Goal: Task Accomplishment & Management: Use online tool/utility

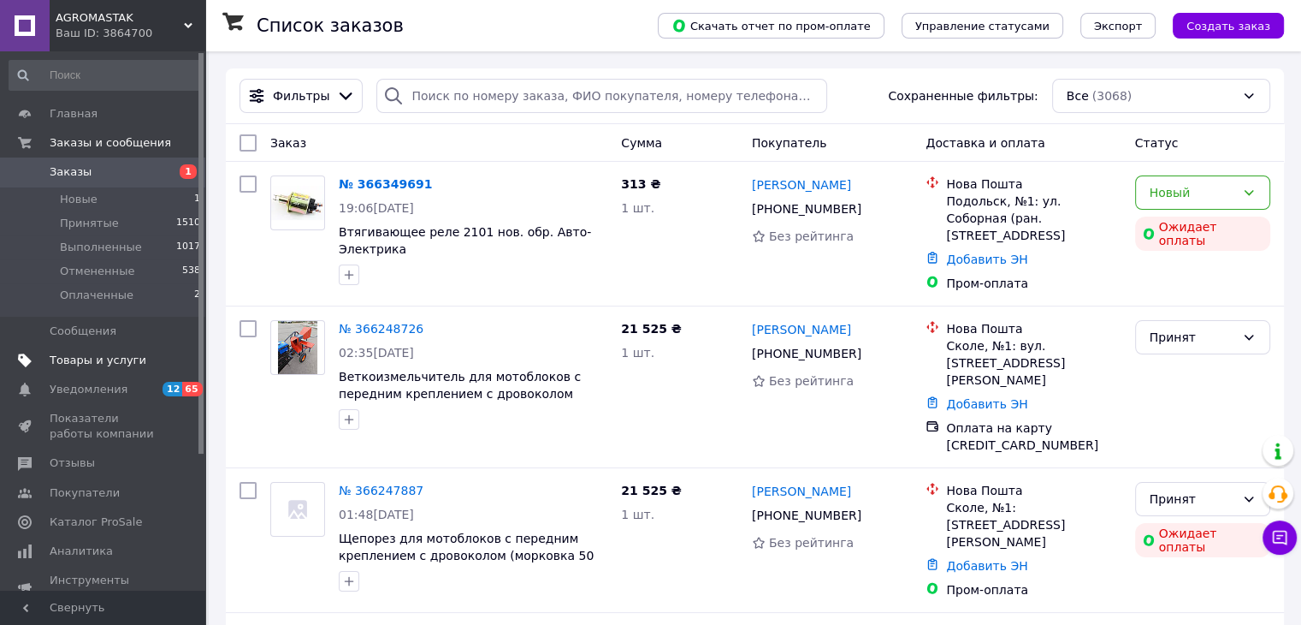
click at [150, 354] on span "Товары и услуги" at bounding box center [104, 359] width 109 height 15
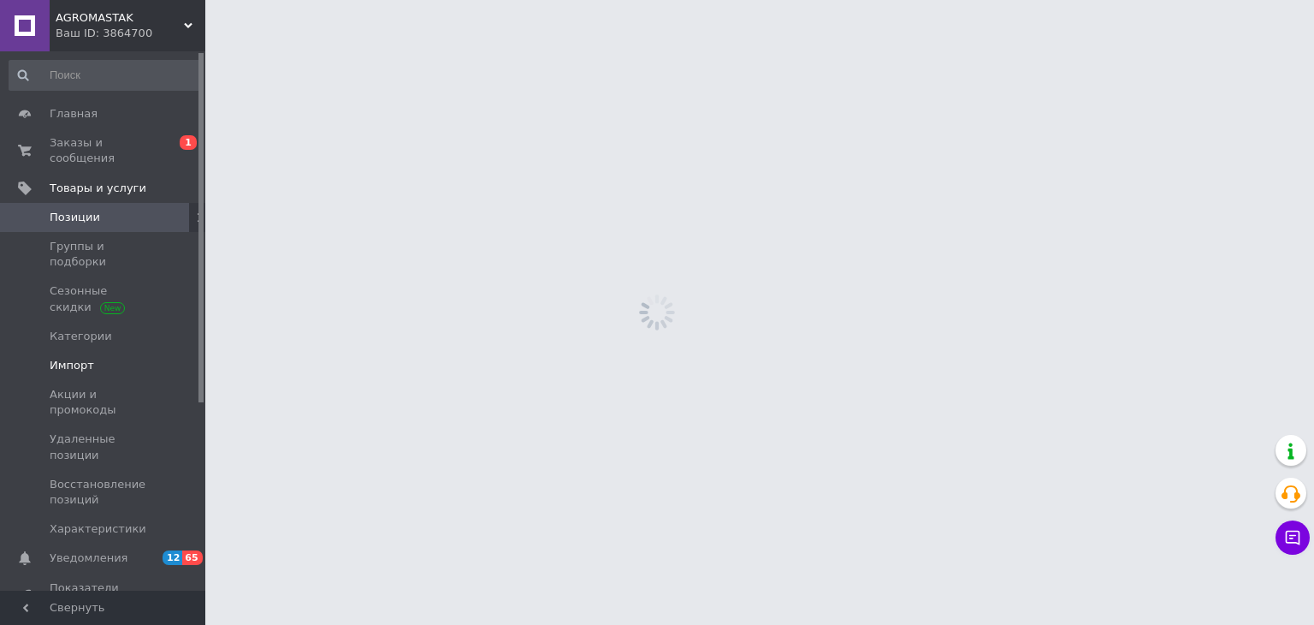
click at [116, 351] on link "Импорт" at bounding box center [105, 365] width 210 height 29
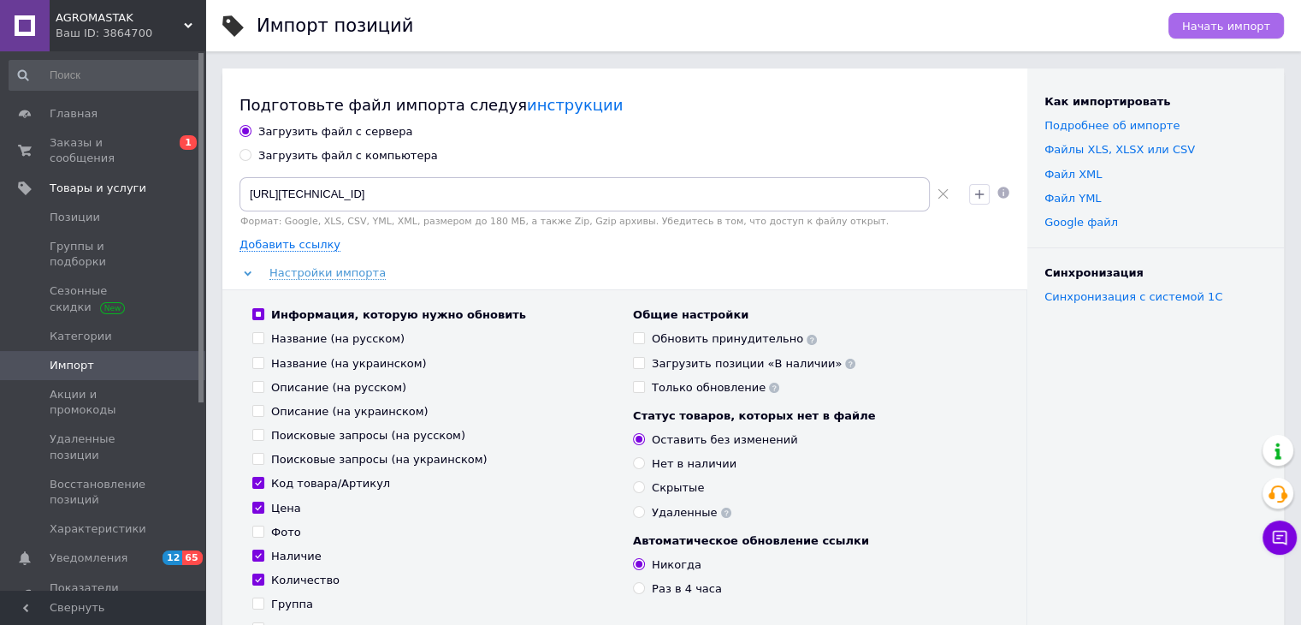
click at [1206, 38] on button "Начать импорт" at bounding box center [1226, 26] width 115 height 26
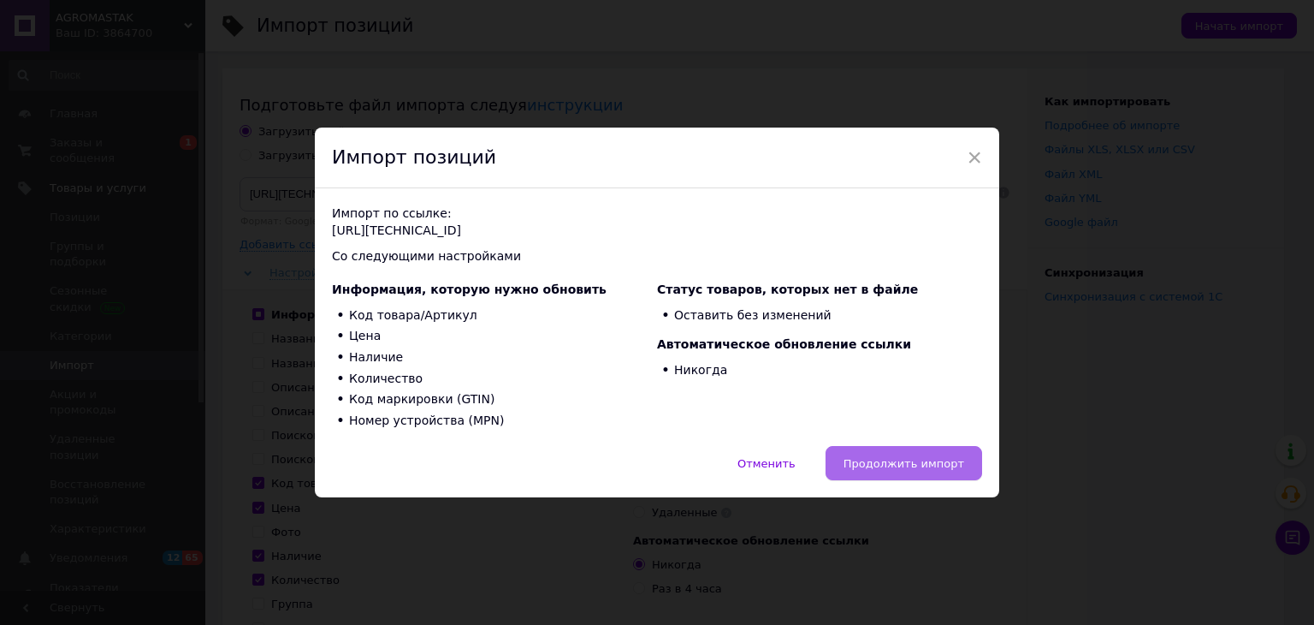
click at [941, 469] on span "Продолжить импорт" at bounding box center [904, 463] width 121 height 13
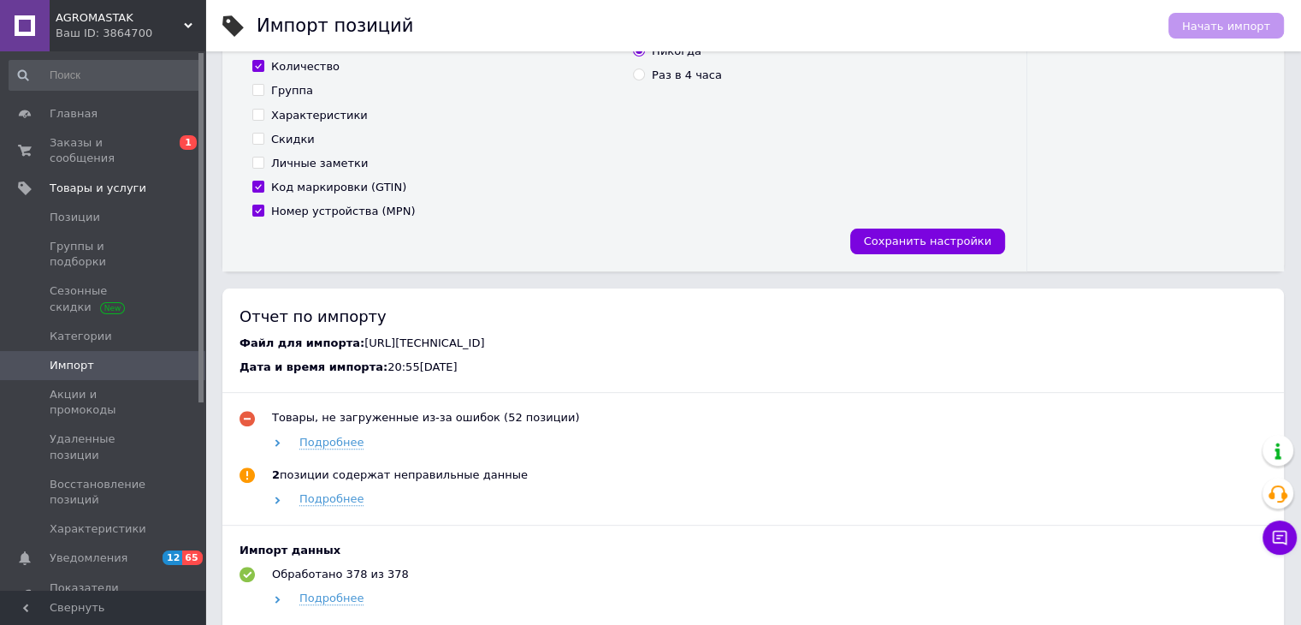
scroll to position [770, 0]
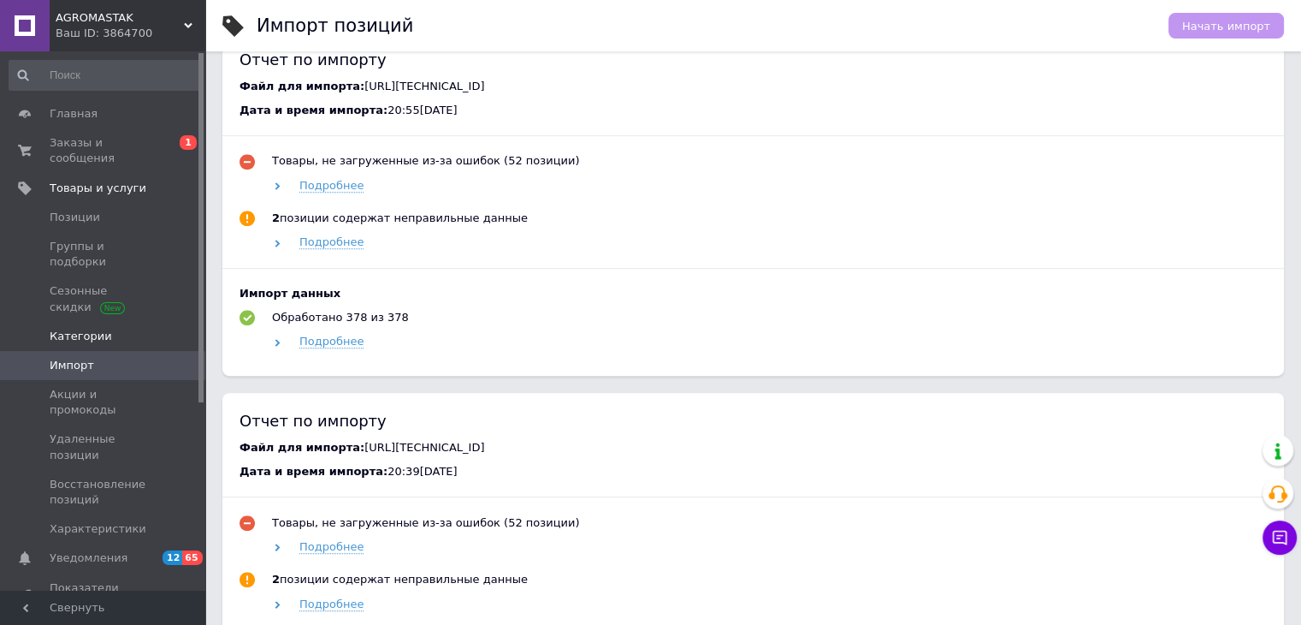
click at [110, 329] on span "Категории" at bounding box center [104, 336] width 109 height 15
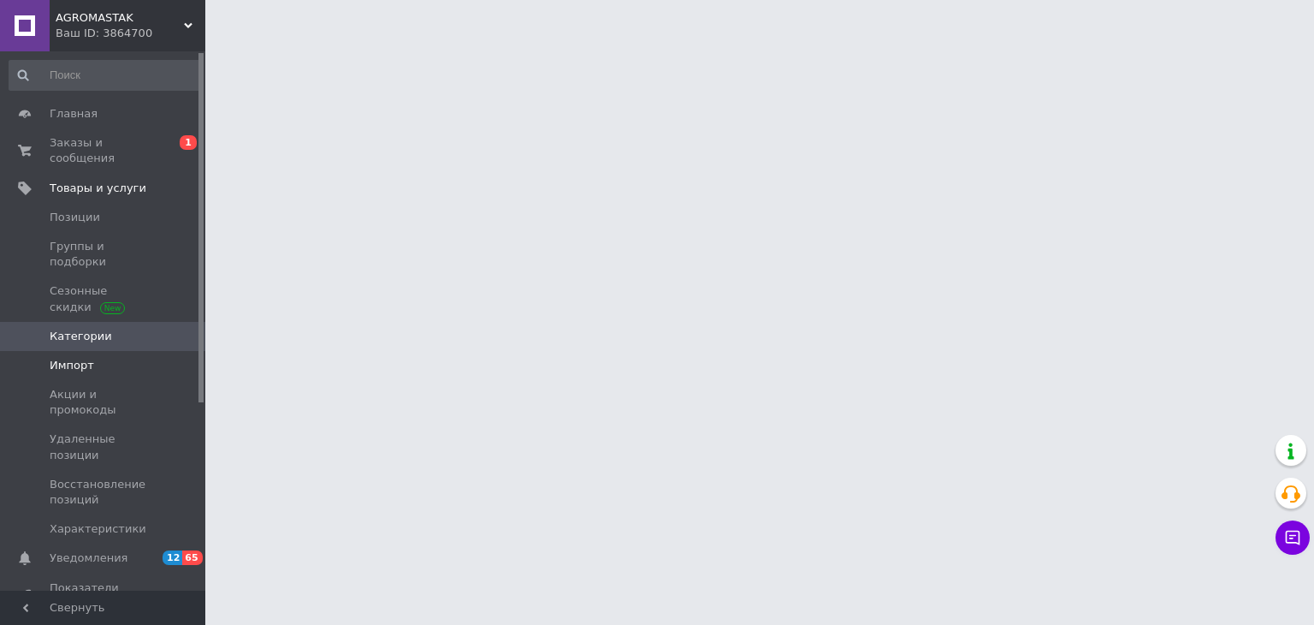
click at [115, 358] on span "Импорт" at bounding box center [104, 365] width 109 height 15
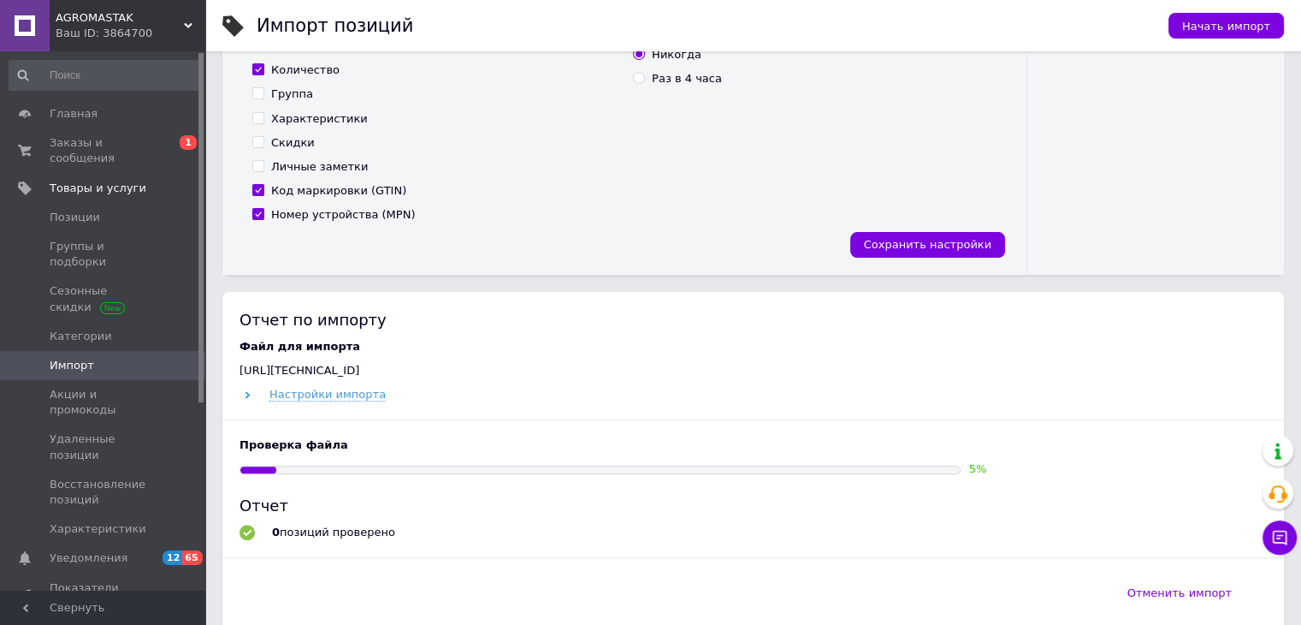
scroll to position [770, 0]
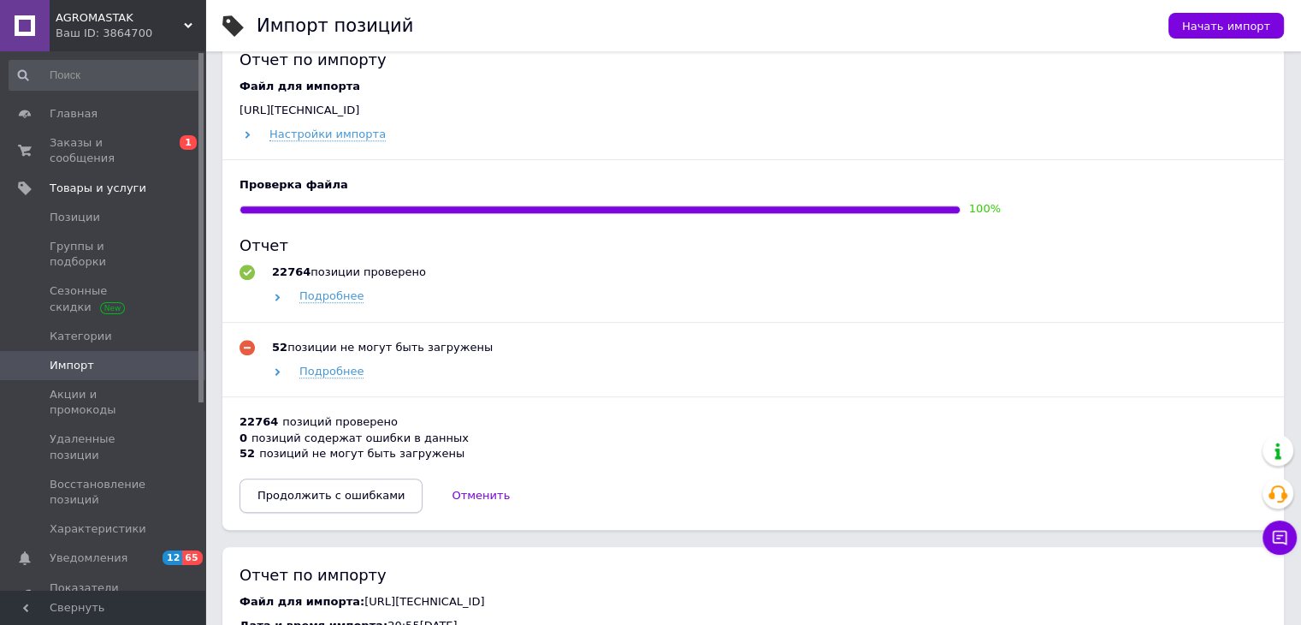
click at [321, 496] on span "Продолжить с ошибками" at bounding box center [331, 494] width 147 height 13
